Goal: Task Accomplishment & Management: Manage account settings

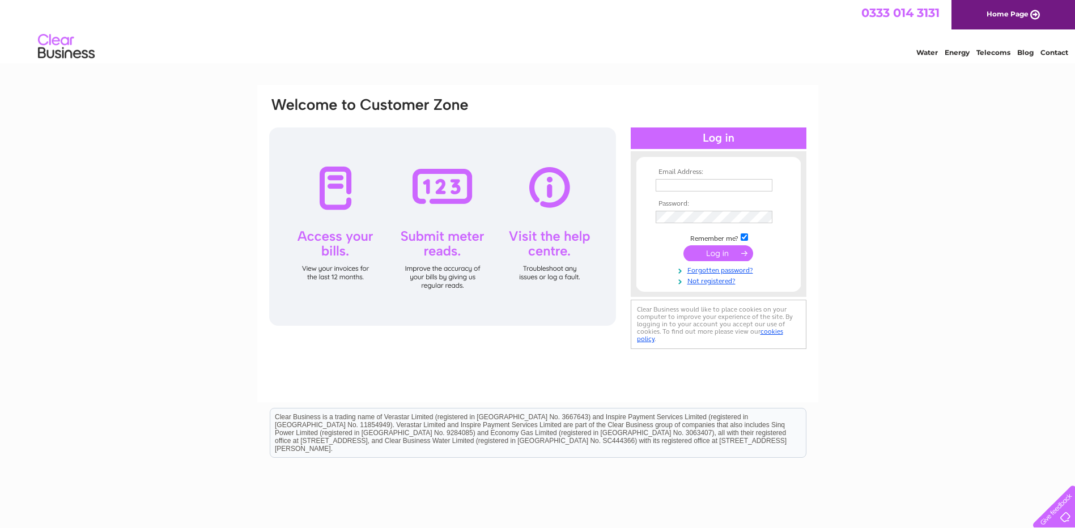
type input "secretary@giffordgolfclub.com"
click at [708, 254] on input "submit" at bounding box center [718, 253] width 70 height 16
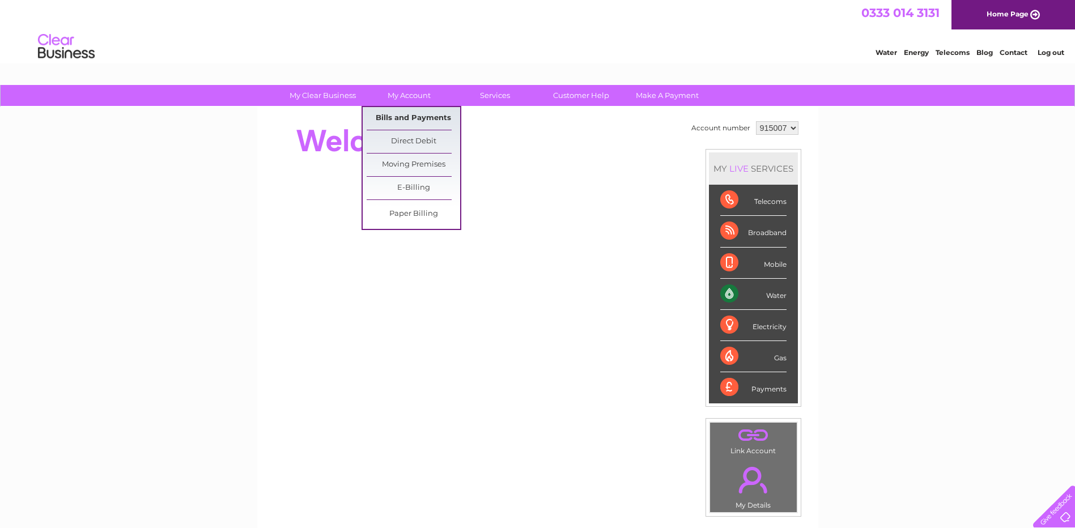
click at [398, 122] on link "Bills and Payments" at bounding box center [414, 118] width 94 height 23
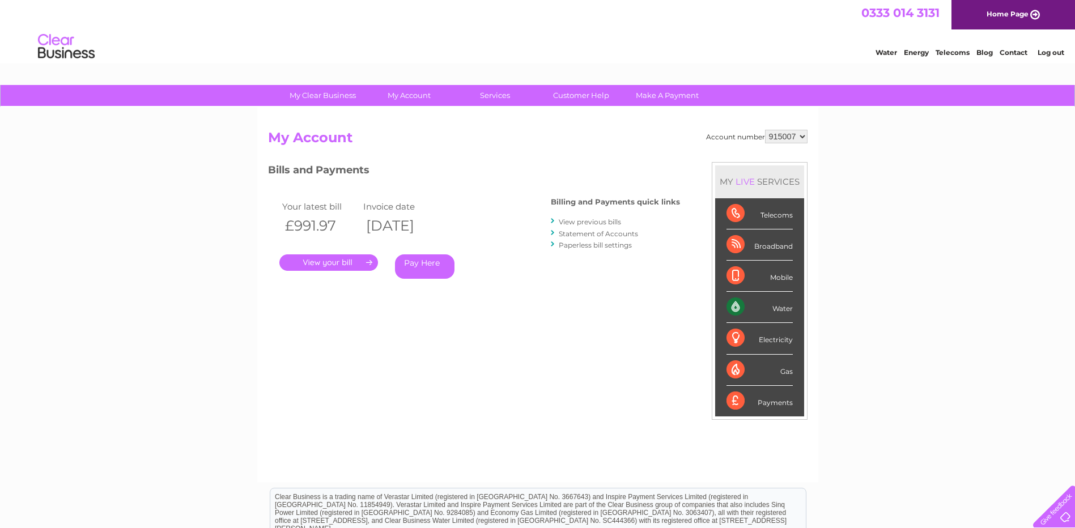
click at [330, 262] on link "." at bounding box center [328, 262] width 99 height 16
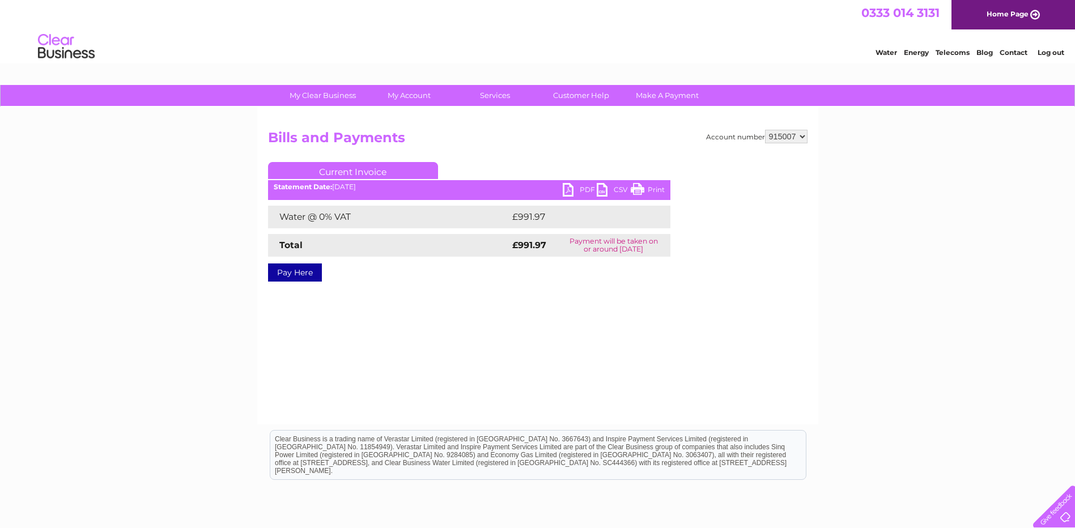
click at [568, 190] on link "PDF" at bounding box center [580, 191] width 34 height 16
click at [567, 187] on link "PDF" at bounding box center [580, 191] width 34 height 16
click at [1042, 54] on link "Log out" at bounding box center [1051, 52] width 27 height 9
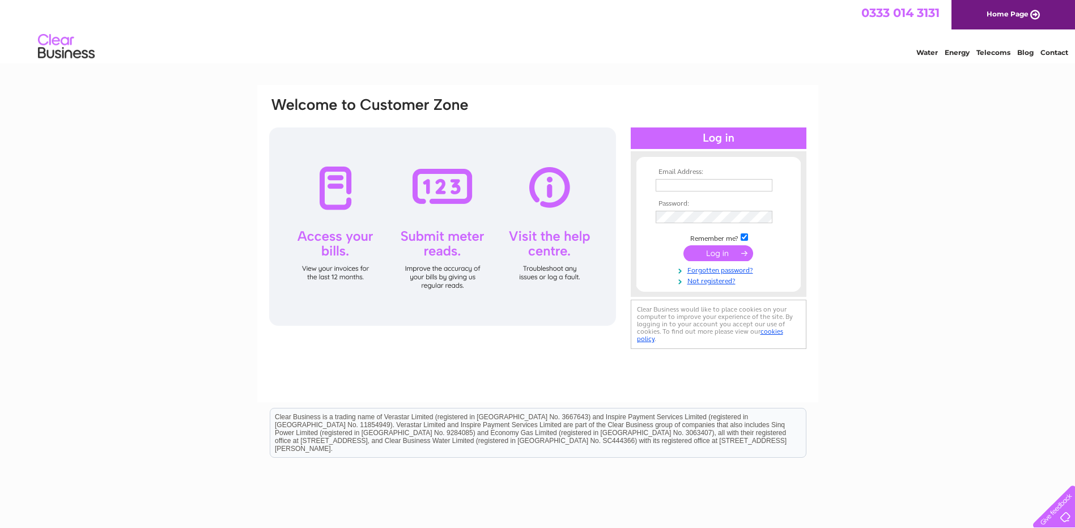
type input "[EMAIL_ADDRESS][DOMAIN_NAME]"
click at [713, 253] on input "submit" at bounding box center [718, 253] width 70 height 16
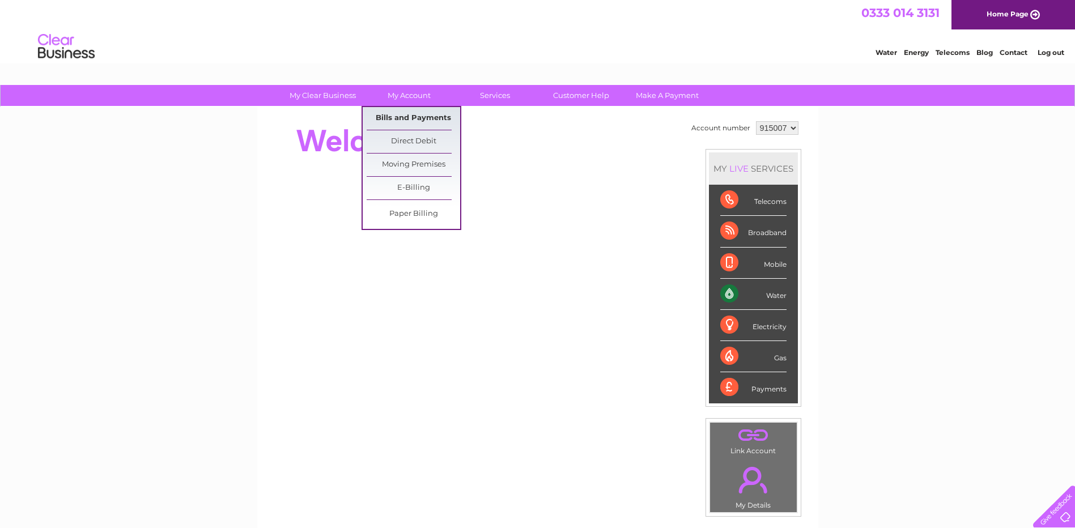
click at [380, 120] on link "Bills and Payments" at bounding box center [414, 118] width 94 height 23
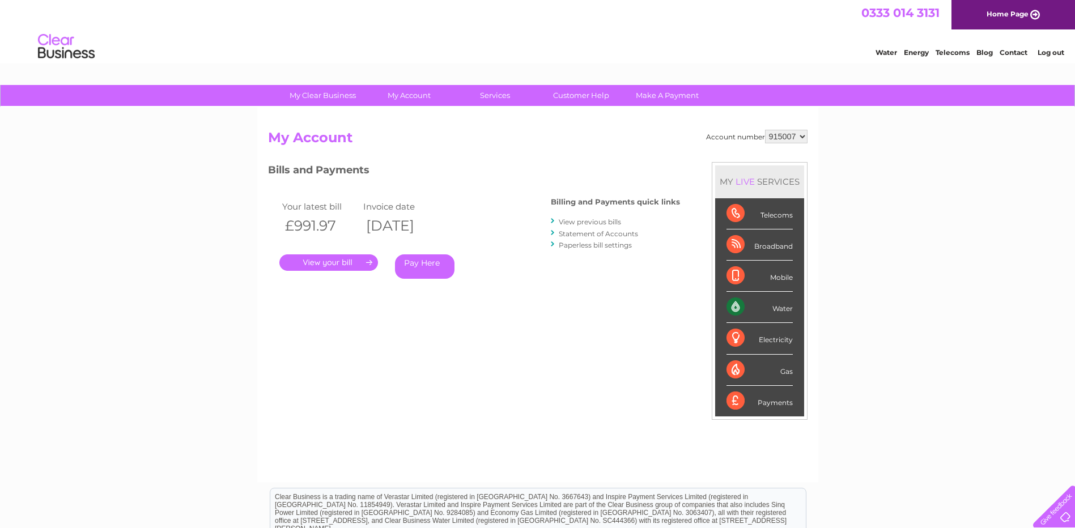
click at [563, 219] on link "View previous bills" at bounding box center [590, 222] width 62 height 9
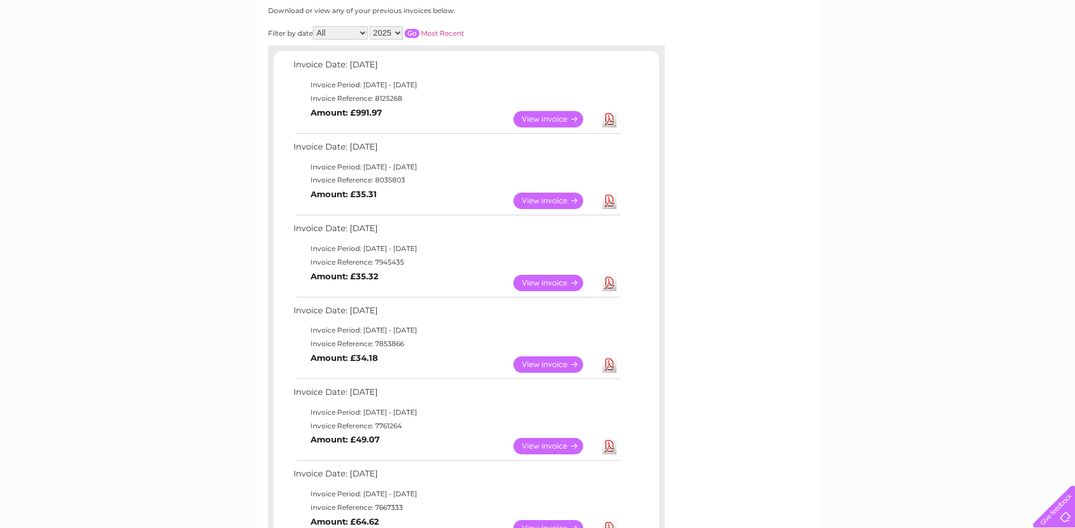
scroll to position [170, 0]
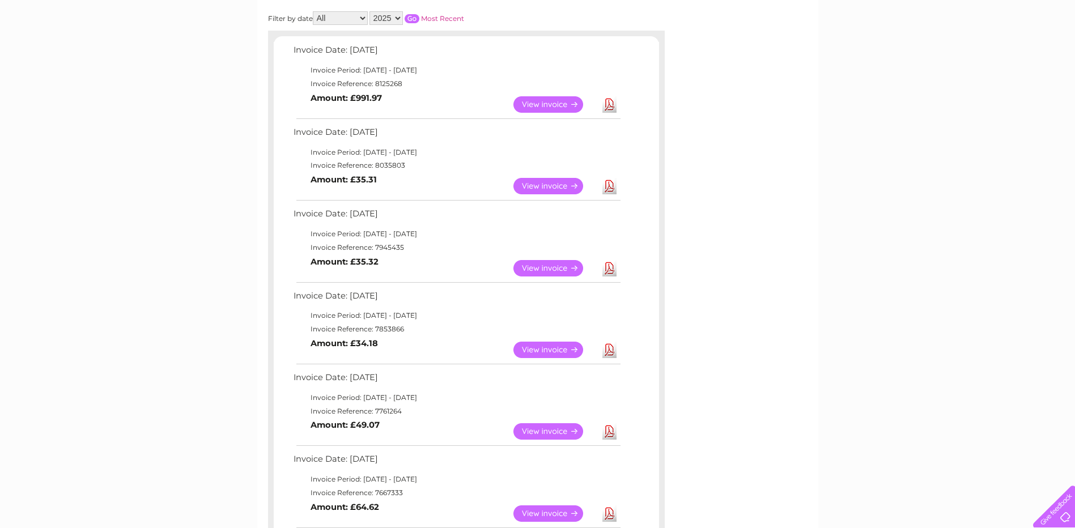
click at [541, 190] on link "View" at bounding box center [554, 186] width 83 height 16
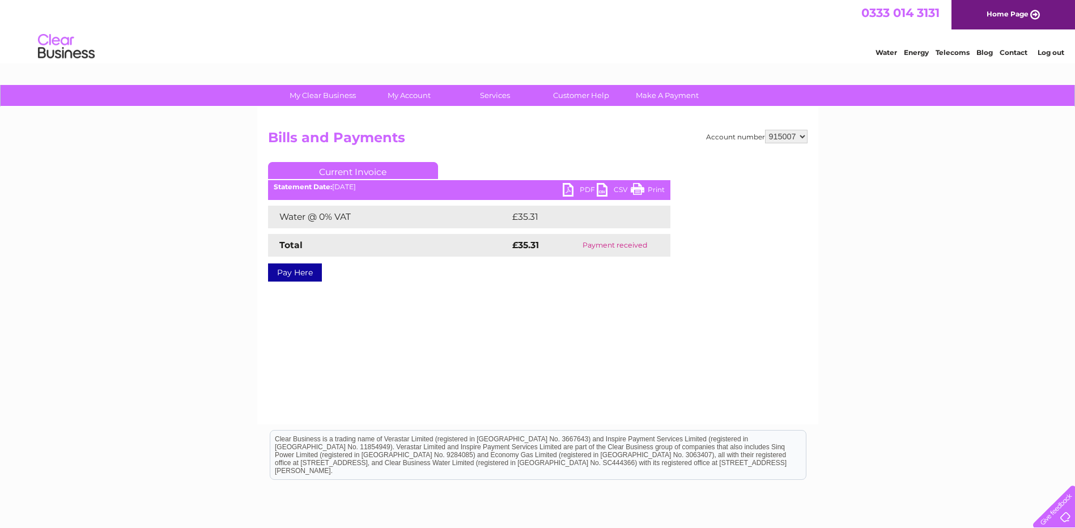
click at [569, 188] on link "PDF" at bounding box center [580, 191] width 34 height 16
click at [1043, 52] on link "Log out" at bounding box center [1051, 52] width 27 height 9
